Goal: Task Accomplishment & Management: Manage account settings

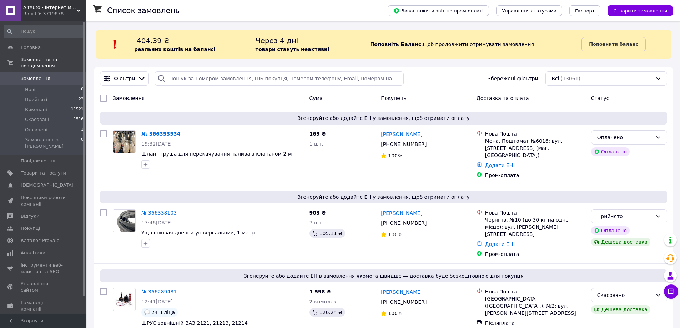
click at [35, 328] on span "Налаштування" at bounding box center [39, 333] width 36 height 6
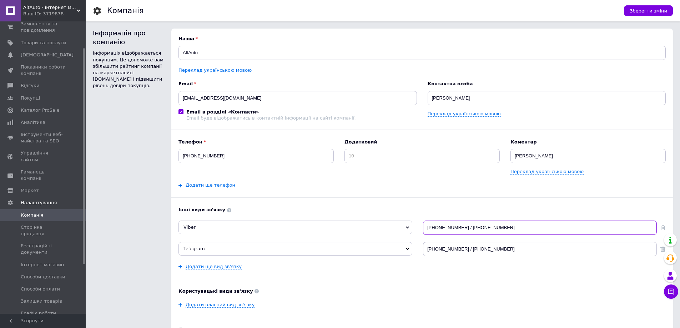
drag, startPoint x: 478, startPoint y: 230, endPoint x: 490, endPoint y: 229, distance: 11.9
click at [479, 230] on input "[PHONE_NUMBER] / [PHONE_NUMBER]" at bounding box center [540, 228] width 234 height 14
drag, startPoint x: 505, startPoint y: 228, endPoint x: 462, endPoint y: 229, distance: 43.2
click at [462, 229] on input "[PHONE_NUMBER] / [PHONE_NUMBER]" at bounding box center [540, 228] width 234 height 14
type input "[PHONE_NUMBER]"
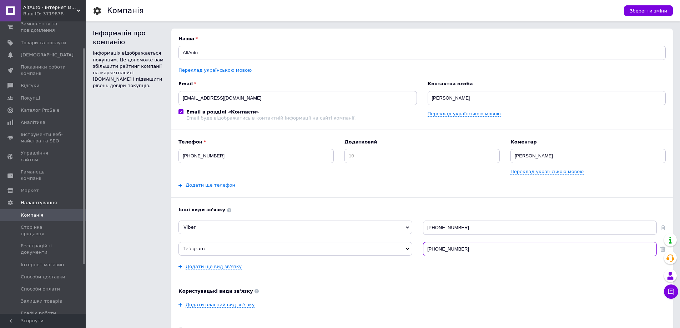
drag, startPoint x: 495, startPoint y: 248, endPoint x: 462, endPoint y: 247, distance: 32.5
click at [461, 248] on input "[PHONE_NUMBER]" at bounding box center [540, 249] width 234 height 14
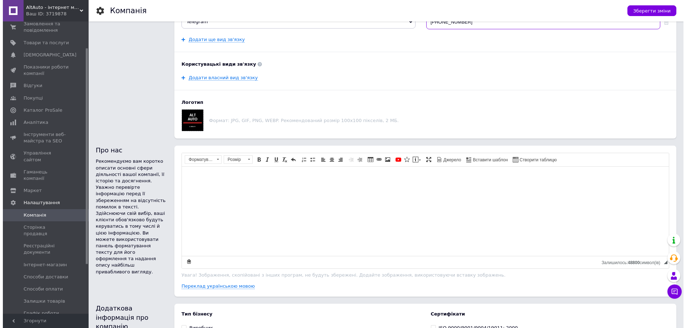
scroll to position [214, 0]
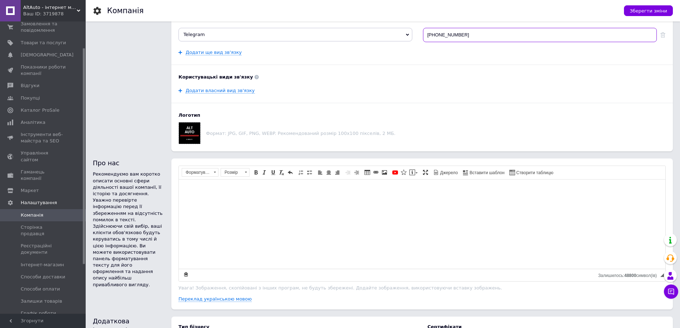
type input "[PHONE_NUMBER]"
click at [202, 302] on link "Переклад українською мовою" at bounding box center [215, 299] width 73 height 6
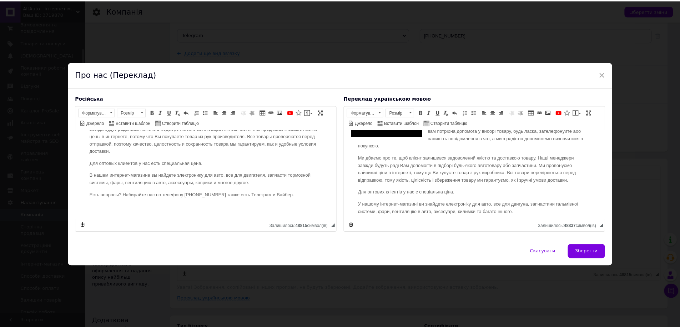
scroll to position [102, 0]
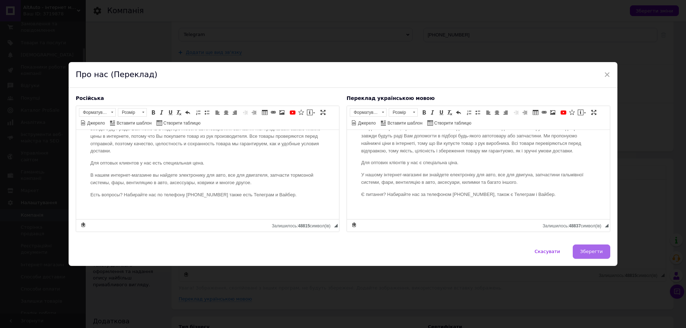
click at [591, 256] on button "Зберегти" at bounding box center [592, 252] width 38 height 14
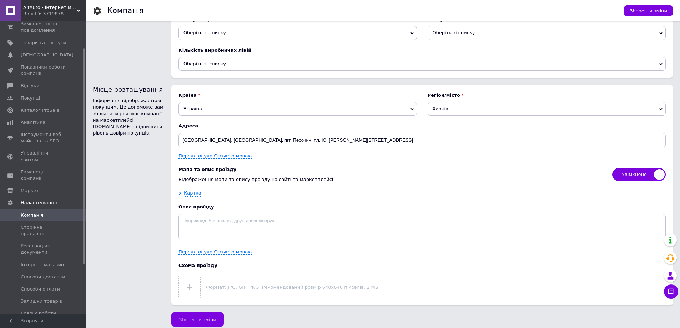
scroll to position [956, 0]
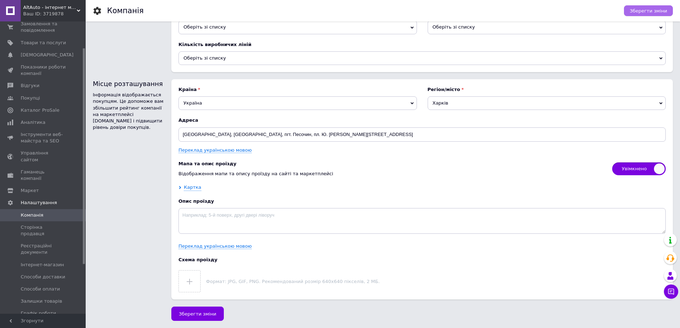
click at [647, 10] on span "Зберегти зміни" at bounding box center [649, 10] width 38 height 5
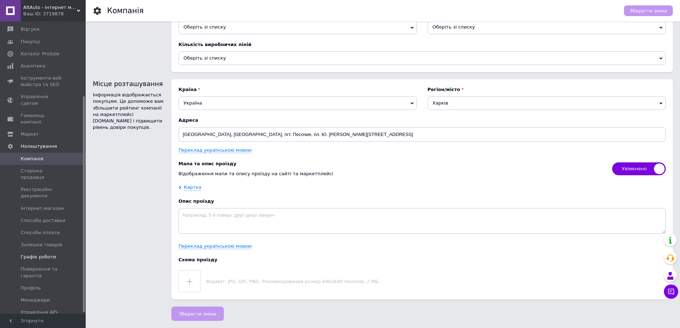
scroll to position [103, 0]
click at [57, 241] on link "Графік роботи" at bounding box center [44, 247] width 88 height 12
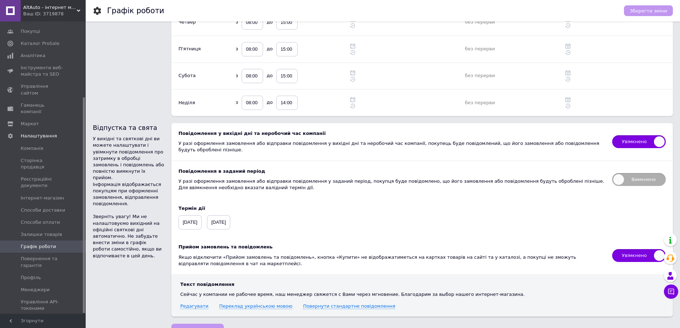
scroll to position [143, 0]
click at [44, 284] on link "Менеджери" at bounding box center [44, 290] width 88 height 12
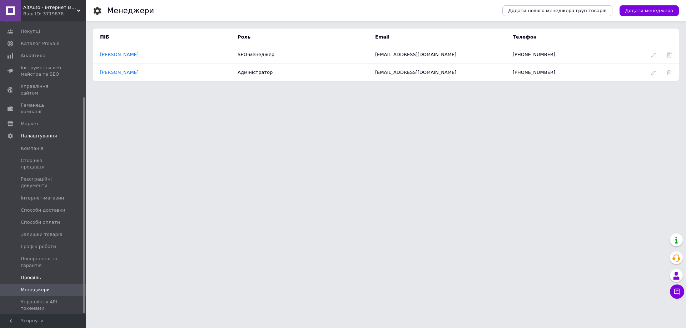
click at [36, 275] on span "Профіль" at bounding box center [31, 278] width 20 height 6
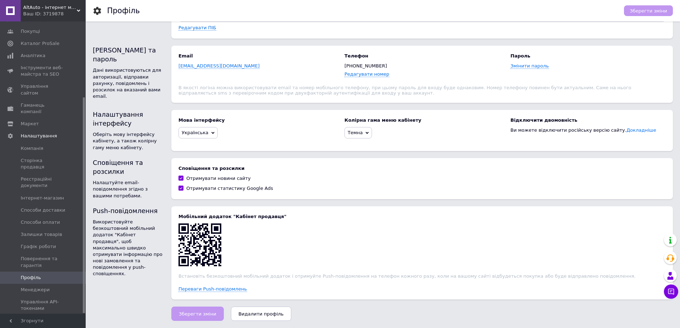
scroll to position [72, 0]
click at [48, 287] on span "Менеджери" at bounding box center [43, 290] width 45 height 6
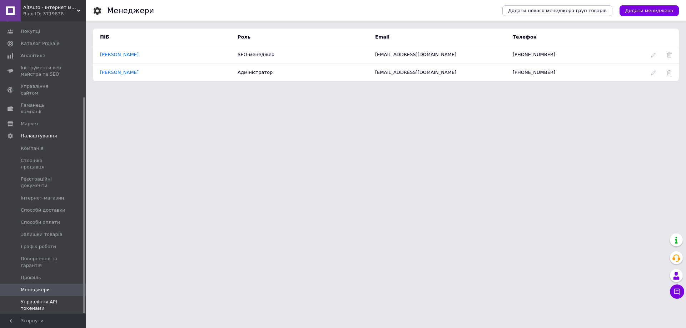
click at [46, 299] on span "Управління API-токенами" at bounding box center [43, 305] width 45 height 13
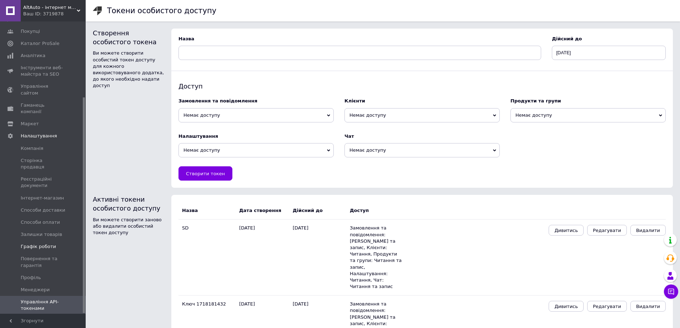
click at [47, 244] on span "Графік роботи" at bounding box center [38, 247] width 35 height 6
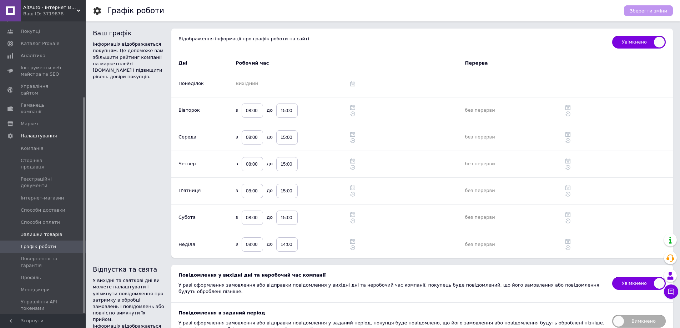
click at [46, 231] on span "Залишки товарів" at bounding box center [41, 234] width 41 height 6
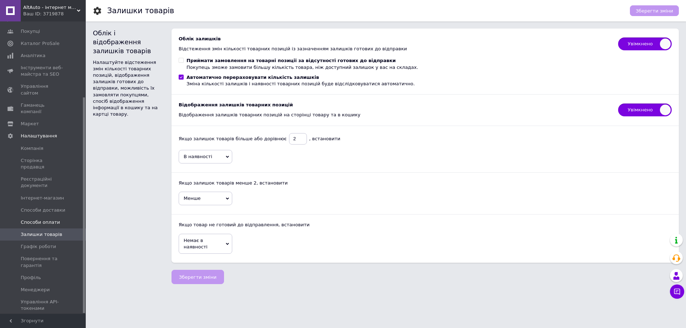
click at [42, 219] on span "Способи оплати" at bounding box center [40, 222] width 39 height 6
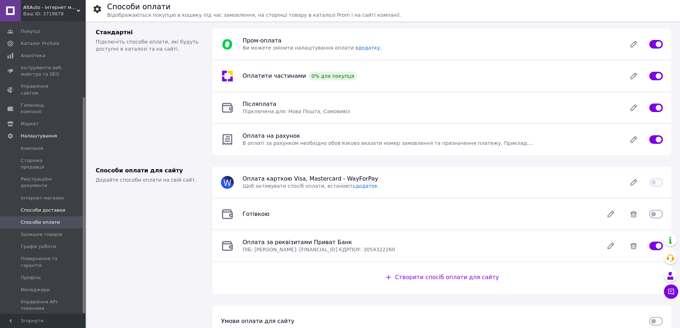
click at [40, 204] on link "Способи доставки" at bounding box center [44, 210] width 88 height 12
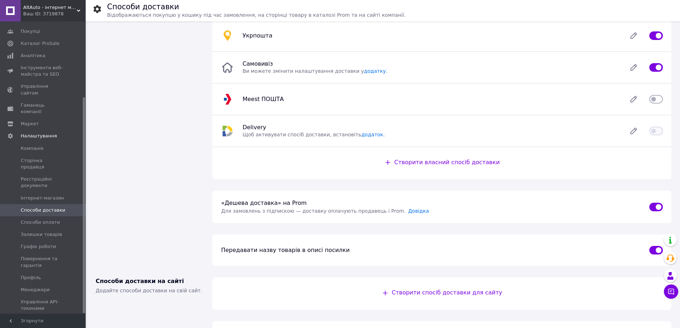
scroll to position [110, 0]
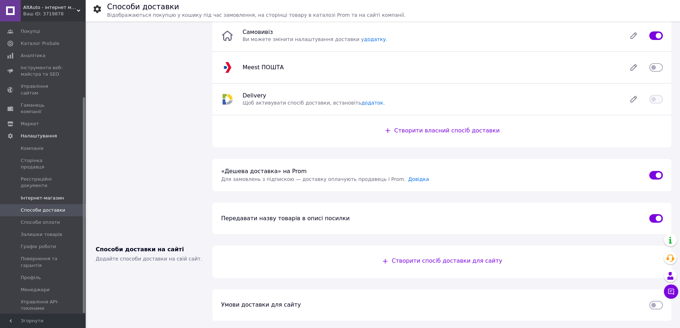
click at [41, 195] on span "Інтернет-магазин" at bounding box center [42, 198] width 43 height 6
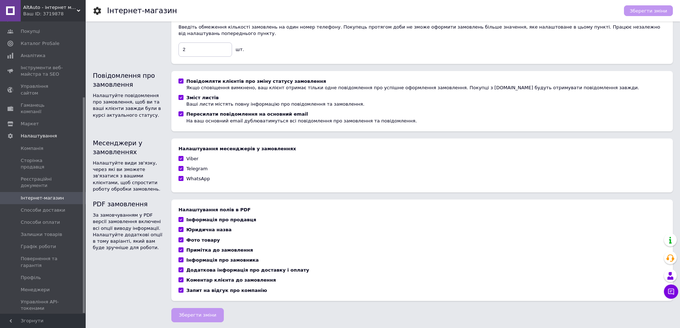
scroll to position [383, 0]
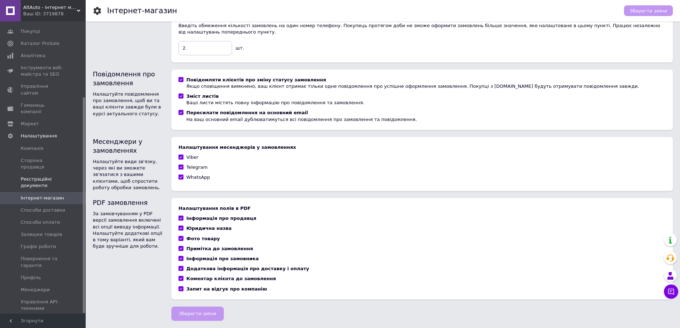
click at [37, 176] on span "Реєстраційні документи" at bounding box center [43, 182] width 45 height 13
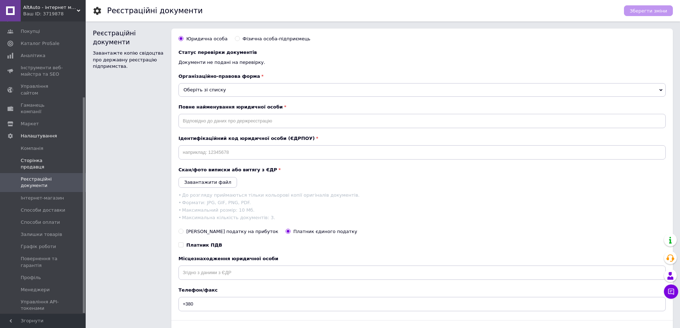
click at [39, 158] on span "Сторінка продавця" at bounding box center [43, 164] width 45 height 13
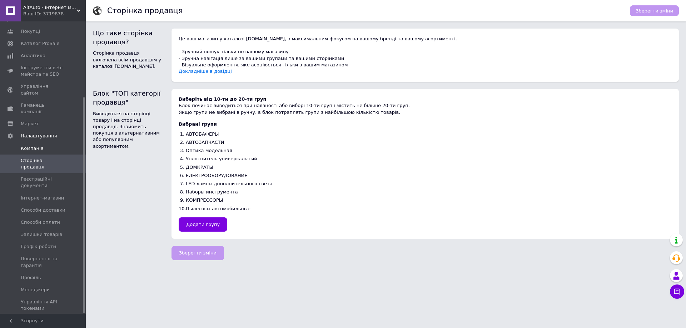
click at [38, 145] on span "Компанія" at bounding box center [32, 148] width 23 height 6
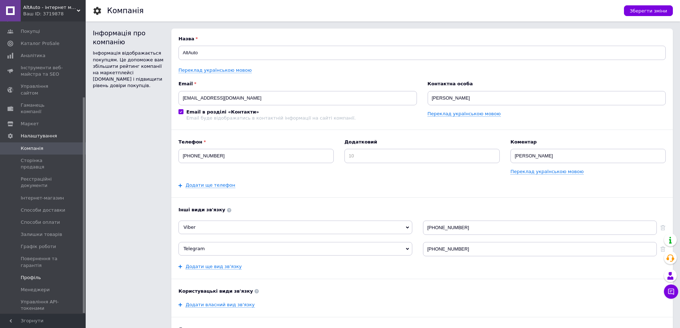
click at [53, 275] on span "Профіль" at bounding box center [43, 278] width 45 height 6
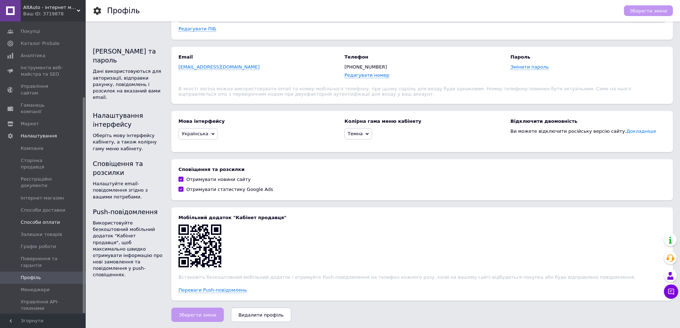
scroll to position [71, 0]
click at [39, 121] on span "Маркет" at bounding box center [43, 124] width 45 height 6
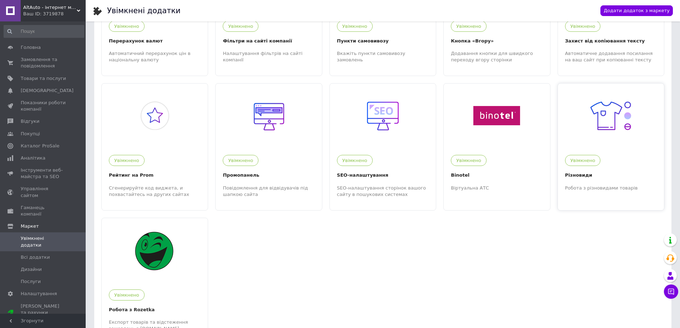
scroll to position [393, 0]
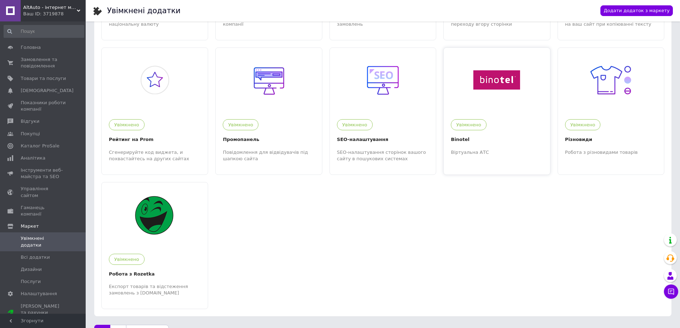
drag, startPoint x: 519, startPoint y: 255, endPoint x: 530, endPoint y: 173, distance: 83.3
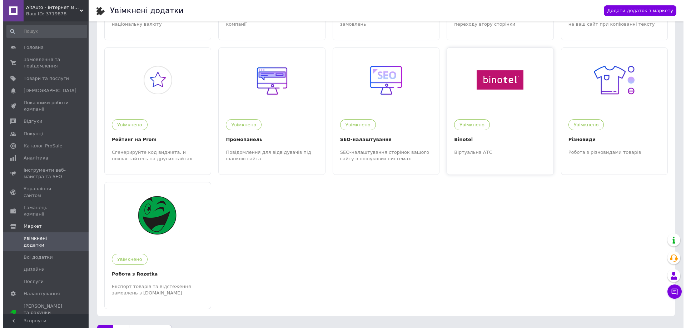
scroll to position [0, 0]
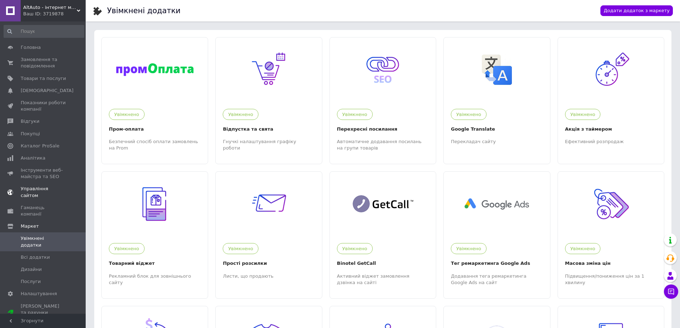
click at [47, 184] on link "Управління сайтом" at bounding box center [44, 192] width 88 height 19
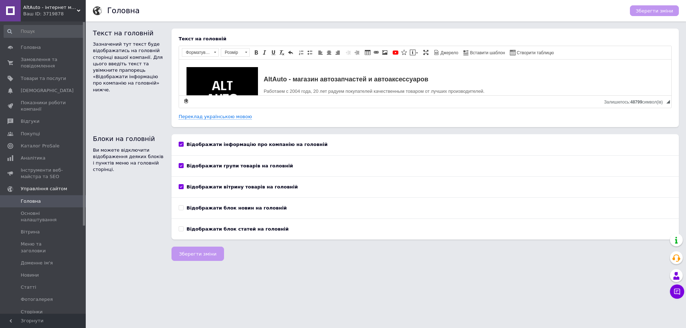
click at [50, 206] on link "Головна" at bounding box center [44, 201] width 88 height 12
click at [49, 213] on span "Основні налаштування" at bounding box center [43, 216] width 45 height 13
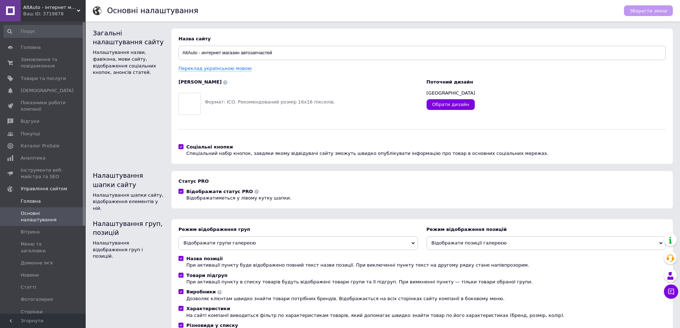
click at [46, 205] on link "Головна" at bounding box center [44, 201] width 88 height 12
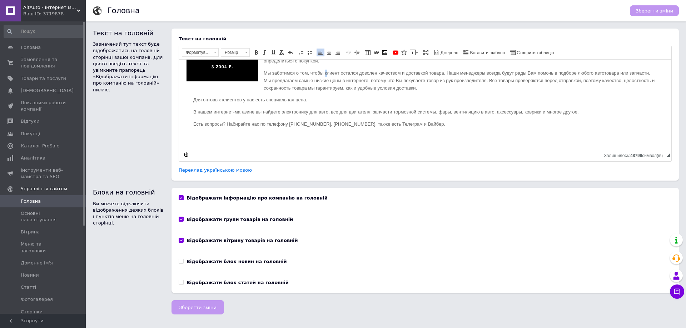
scroll to position [50, 0]
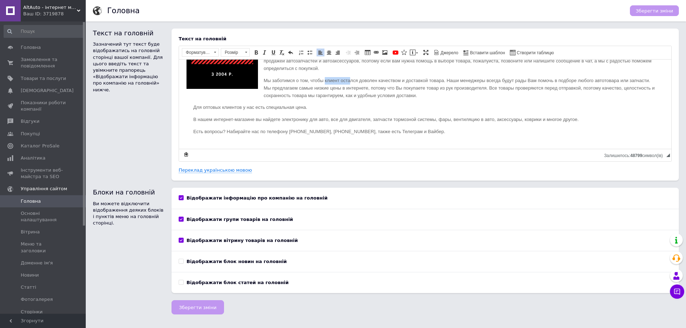
drag, startPoint x: 325, startPoint y: 71, endPoint x: 349, endPoint y: 75, distance: 24.6
click at [349, 75] on div "AltAuto - магазин автозапчастей и автоаксессуаров Работаем с 2004 года, 20 лет …" at bounding box center [425, 83] width 478 height 132
click at [340, 128] on p "Есть вопросы? Набирайте нас по телефону [PHONE_NUMBER], [PHONE_NUMBER], также е…" at bounding box center [425, 132] width 464 height 8
drag, startPoint x: 327, startPoint y: 124, endPoint x: 358, endPoint y: 124, distance: 31.4
click at [358, 128] on p "Есть вопросы? Набирайте нас по телефону [PHONE_NUMBER], [PHONE_NUMBER], также е…" at bounding box center [425, 132] width 464 height 8
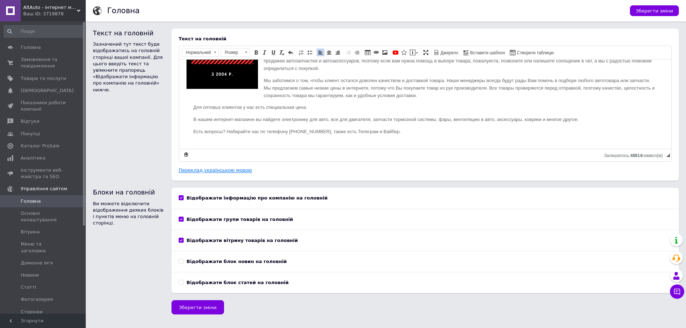
click at [224, 172] on link "Переклад українською мовою" at bounding box center [215, 171] width 73 height 6
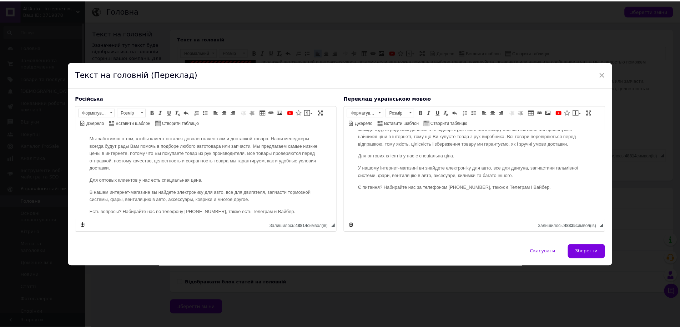
scroll to position [109, 0]
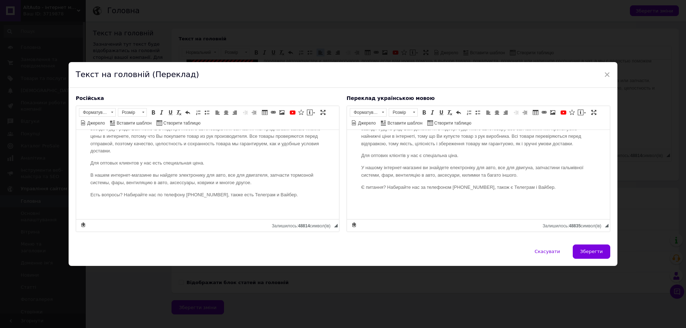
click at [610, 253] on div "Скасувати   Зберегти" at bounding box center [343, 255] width 549 height 21
click at [596, 250] on span "Зберегти" at bounding box center [591, 251] width 23 height 5
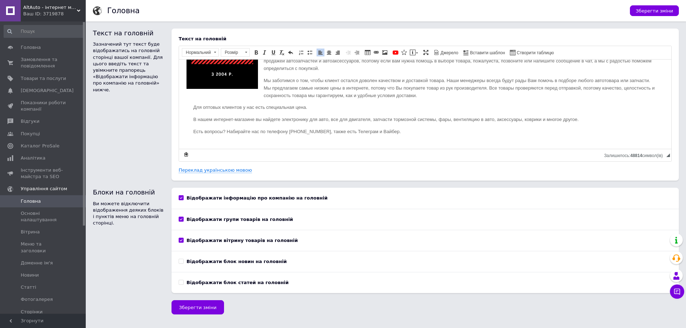
drag, startPoint x: 651, startPoint y: 20, endPoint x: 652, endPoint y: 11, distance: 9.0
click at [651, 20] on div "Зберегти зміни" at bounding box center [651, 10] width 56 height 21
click at [652, 11] on span "Зберегти зміни" at bounding box center [654, 10] width 38 height 5
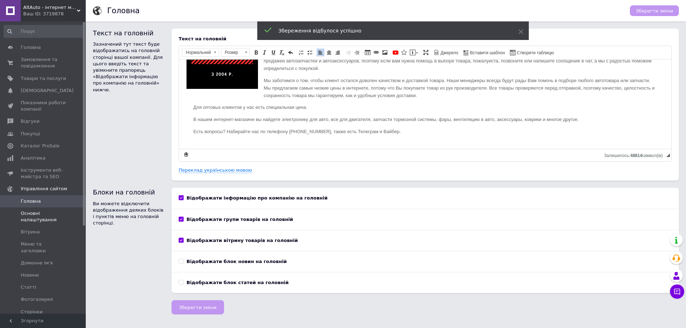
click at [37, 218] on span "Основні налаштування" at bounding box center [43, 216] width 45 height 13
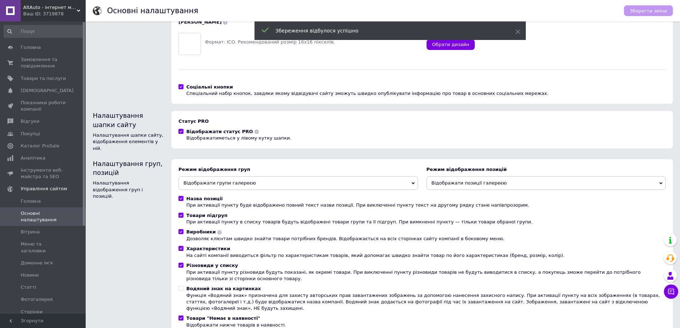
scroll to position [86, 0]
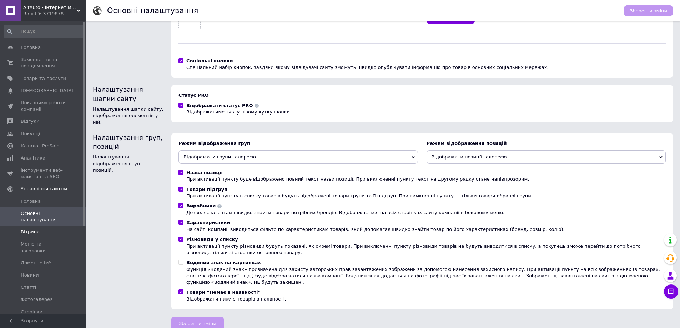
click at [39, 235] on span "Вітрина" at bounding box center [43, 232] width 45 height 6
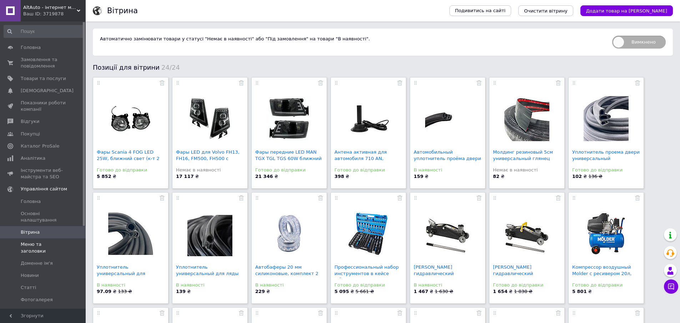
click at [34, 248] on link "Меню та заголовки" at bounding box center [44, 247] width 88 height 19
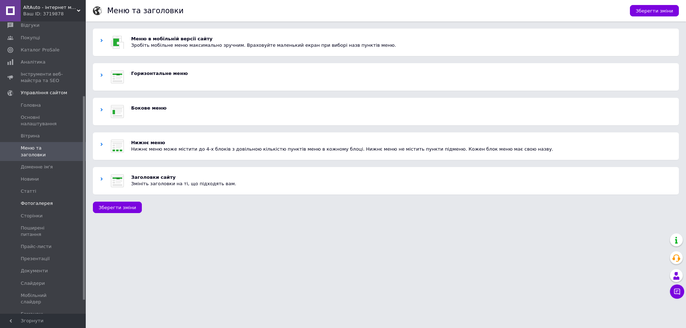
scroll to position [107, 0]
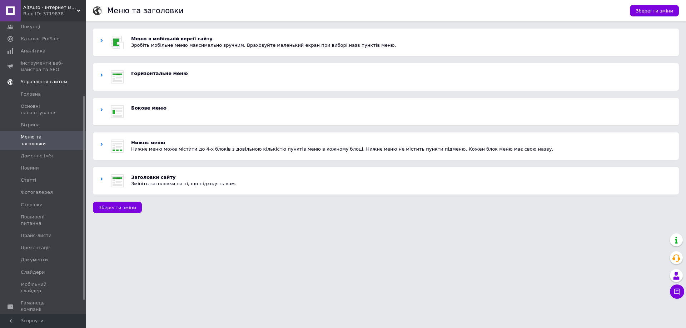
click at [39, 85] on span "Управління сайтом" at bounding box center [44, 82] width 46 height 6
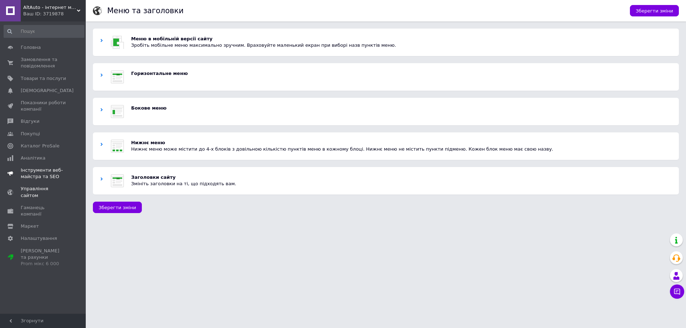
click at [45, 178] on span "Інструменти веб-майстра та SEO" at bounding box center [43, 173] width 45 height 13
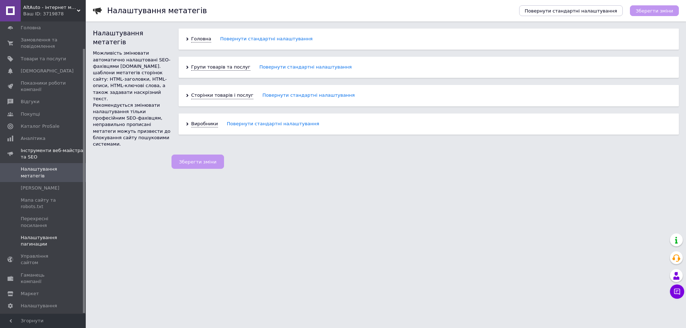
scroll to position [30, 0]
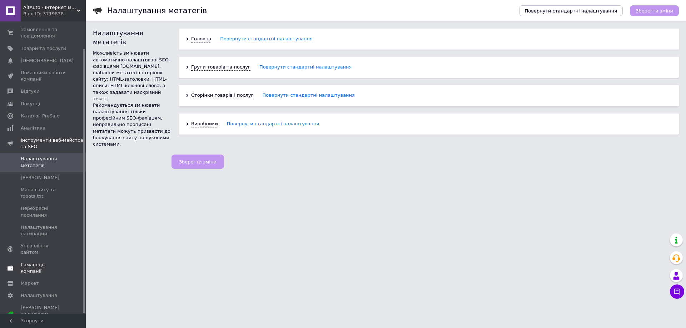
click at [34, 269] on link "Гаманець компанії" at bounding box center [44, 268] width 88 height 19
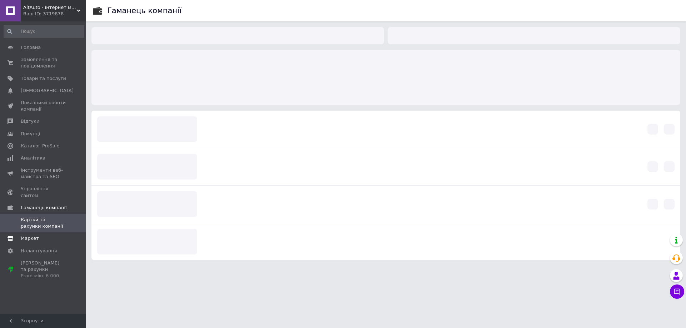
click at [27, 235] on span "Маркет" at bounding box center [30, 238] width 18 height 6
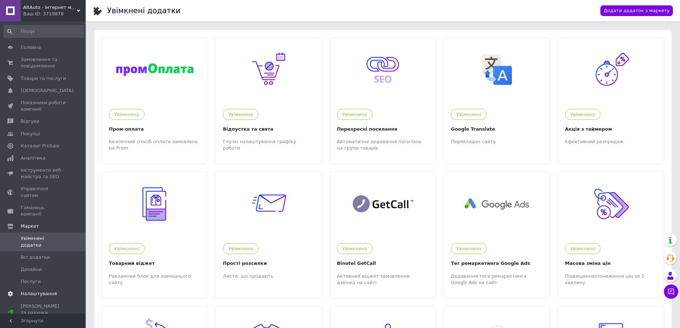
click at [33, 291] on span "Налаштування" at bounding box center [39, 294] width 36 height 6
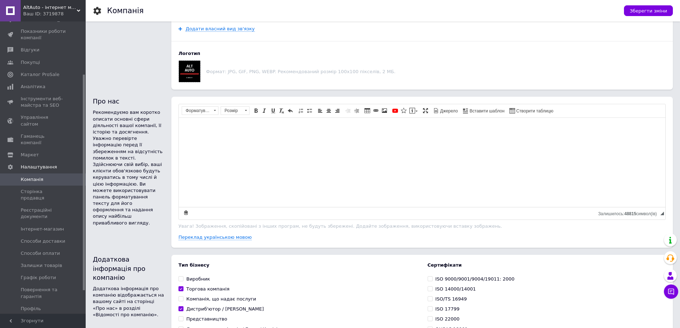
scroll to position [286, 0]
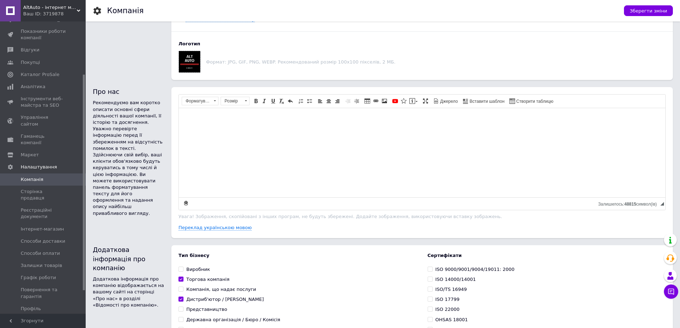
click at [51, 16] on div "Ваш ID: 3719878" at bounding box center [54, 14] width 63 height 6
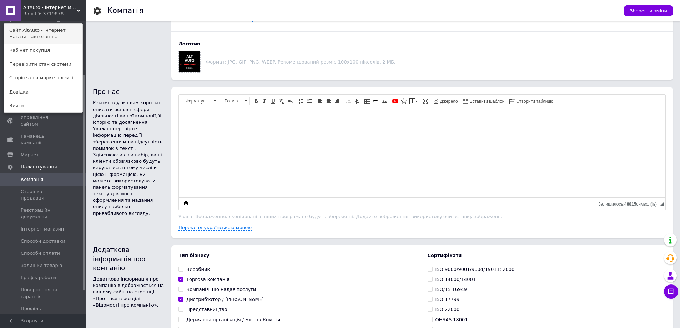
drag, startPoint x: 36, startPoint y: 35, endPoint x: 110, endPoint y: 15, distance: 76.6
click at [78, 11] on use at bounding box center [79, 11] width 4 height 2
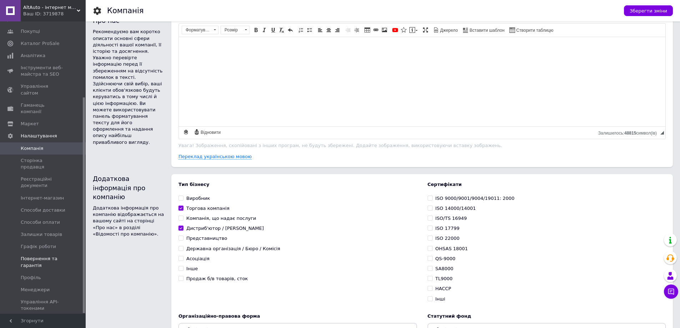
scroll to position [464, 0]
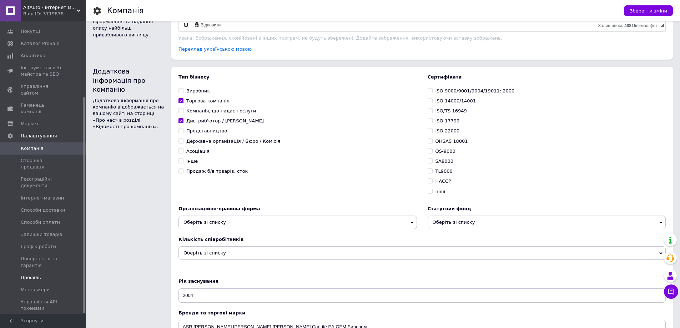
click at [38, 272] on link "Профіль" at bounding box center [44, 278] width 88 height 12
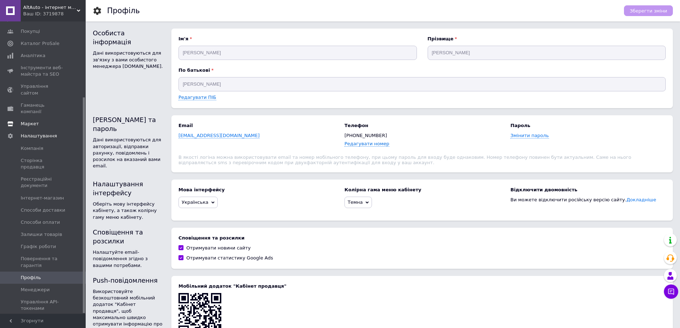
click at [38, 118] on link "Маркет" at bounding box center [44, 124] width 88 height 12
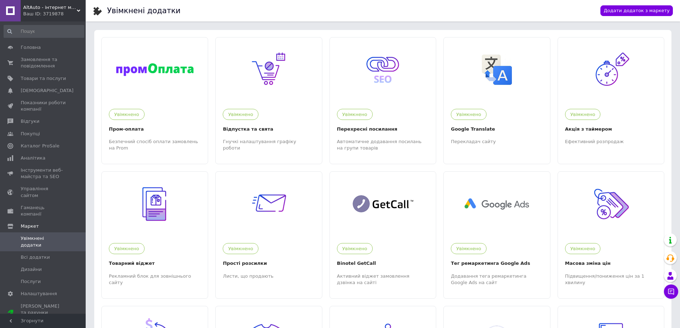
click at [49, 235] on span "Увімкнені додатки" at bounding box center [43, 241] width 45 height 13
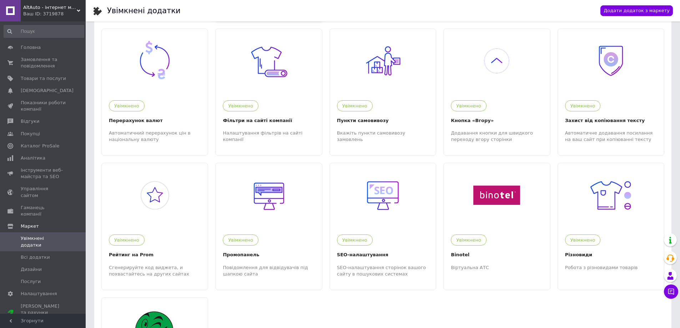
scroll to position [286, 0]
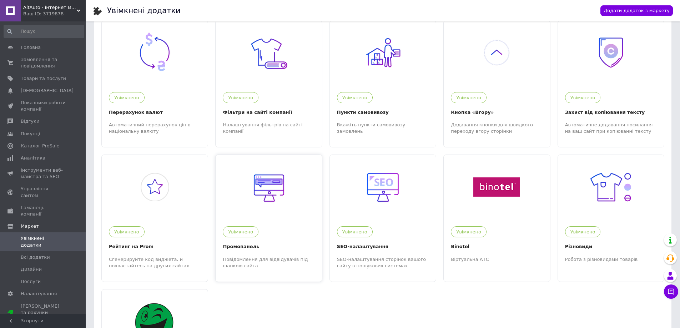
click at [314, 172] on div at bounding box center [269, 187] width 106 height 64
click at [63, 107] on span "Показники роботи компанії" at bounding box center [43, 106] width 45 height 13
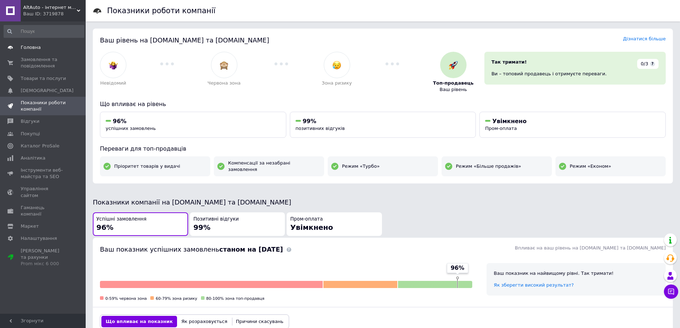
click at [43, 49] on span "Головна" at bounding box center [43, 47] width 45 height 6
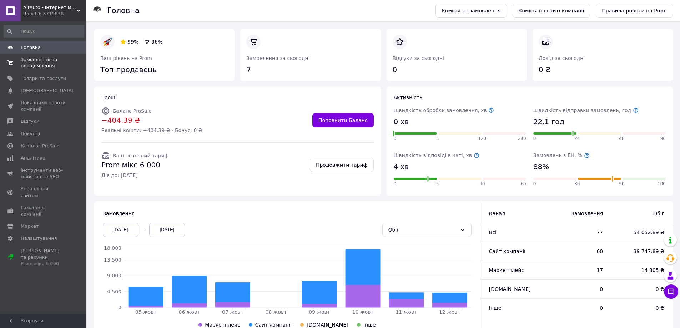
click at [40, 60] on span "Замовлення та повідомлення" at bounding box center [43, 62] width 45 height 13
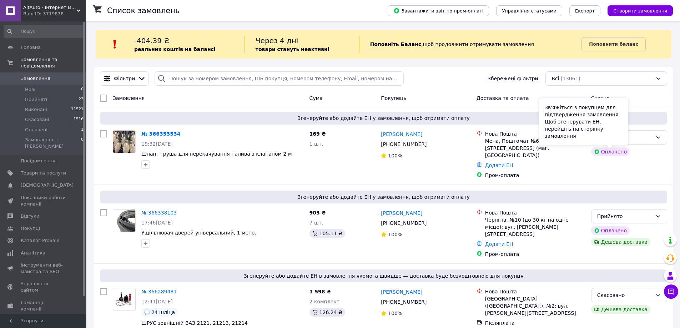
click at [619, 137] on div "Зв'яжіться з покупцем для підтвердження замовлення. Щоб згенерувати ЕН, перейді…" at bounding box center [583, 121] width 89 height 47
click at [658, 144] on div "Оплачено" at bounding box center [630, 137] width 76 height 14
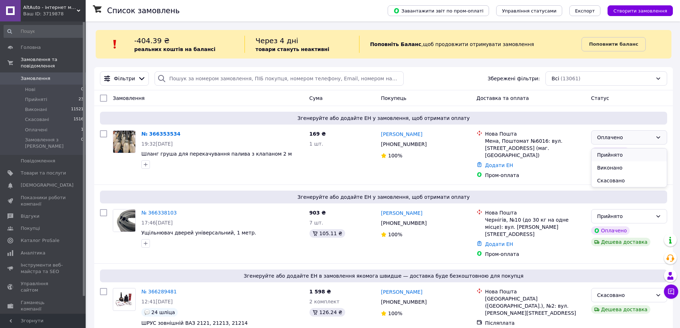
click at [633, 154] on li "Прийнято" at bounding box center [629, 155] width 75 height 13
